Goal: Task Accomplishment & Management: Manage account settings

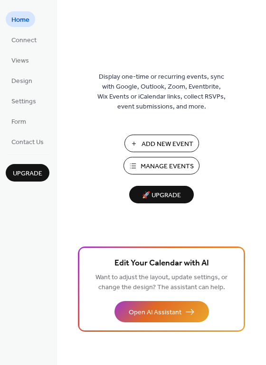
click at [169, 164] on span "Manage Events" at bounding box center [166, 167] width 53 height 10
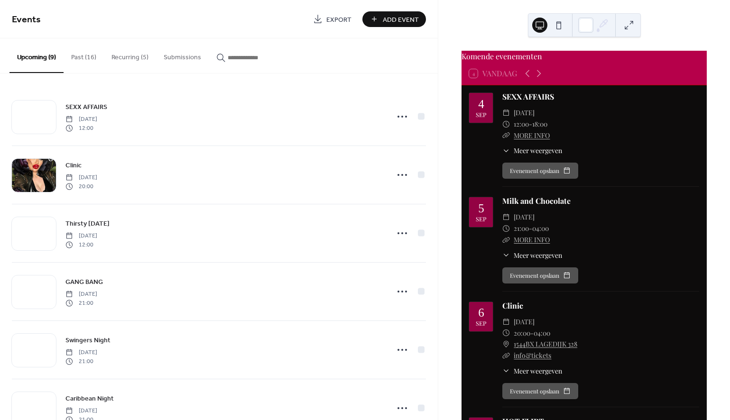
click at [128, 58] on button "Recurring (5)" at bounding box center [130, 55] width 52 height 34
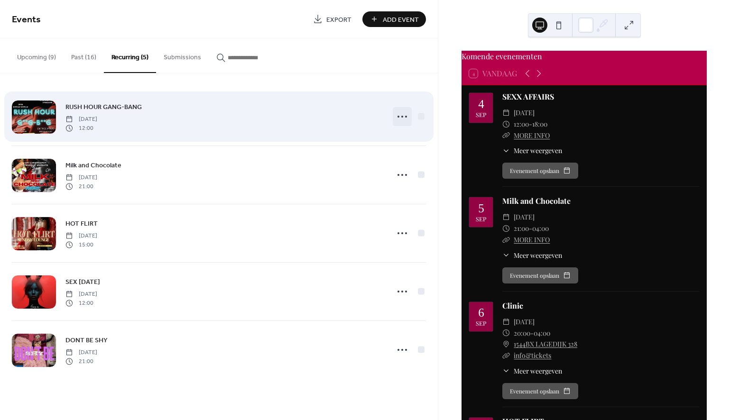
click at [401, 117] on icon at bounding box center [402, 116] width 15 height 15
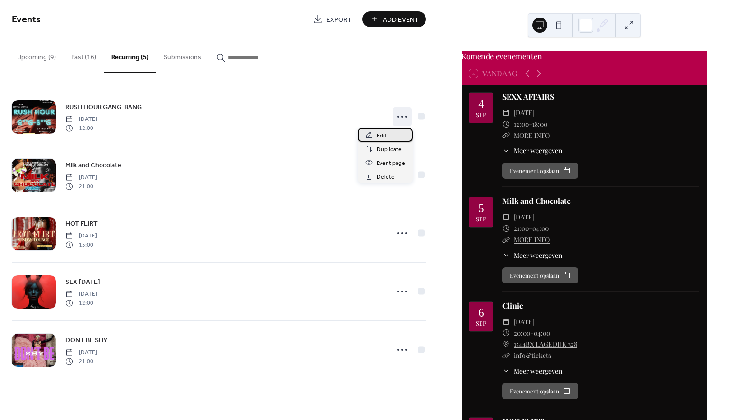
click at [391, 137] on div "Edit" at bounding box center [385, 135] width 55 height 14
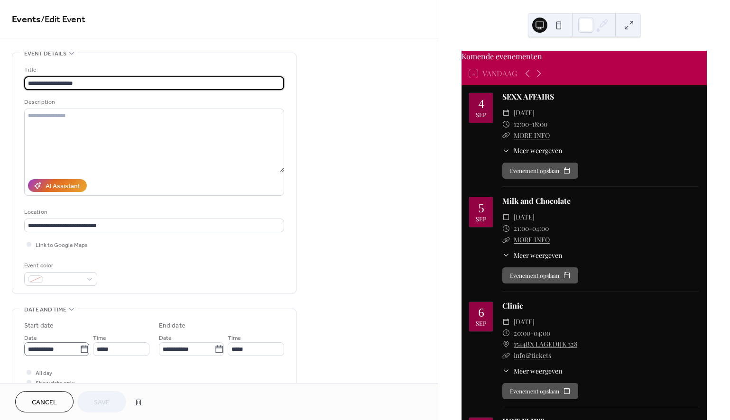
click at [85, 352] on icon at bounding box center [84, 349] width 9 height 9
click at [80, 352] on input "**********" at bounding box center [52, 350] width 56 height 14
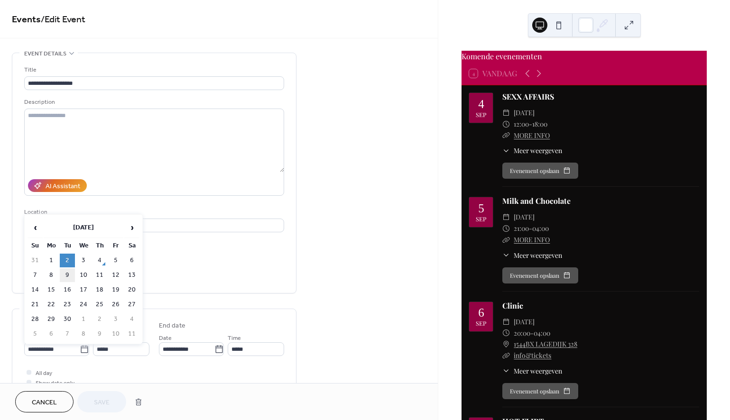
click at [66, 275] on td "9" at bounding box center [67, 276] width 15 height 14
type input "**********"
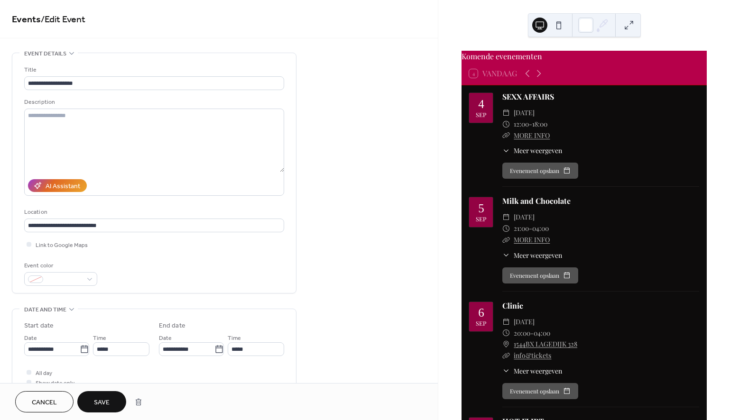
click at [110, 405] on span "Save" at bounding box center [102, 403] width 16 height 10
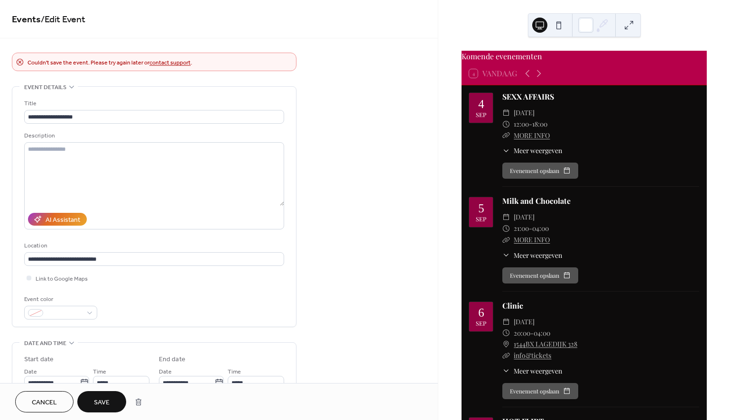
click at [100, 400] on span "Save" at bounding box center [102, 403] width 16 height 10
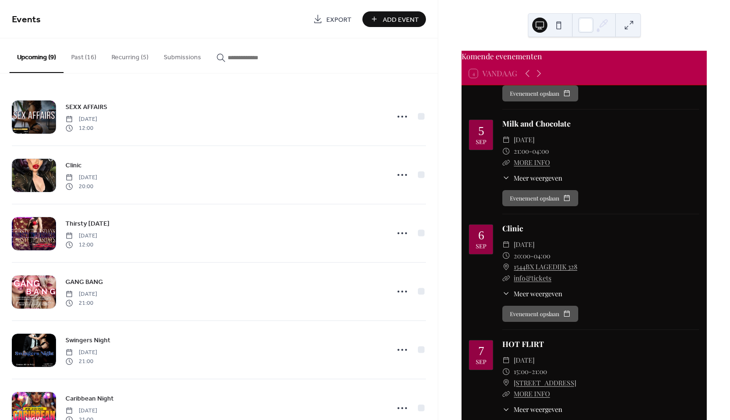
scroll to position [51, 0]
